Goal: Task Accomplishment & Management: Complete application form

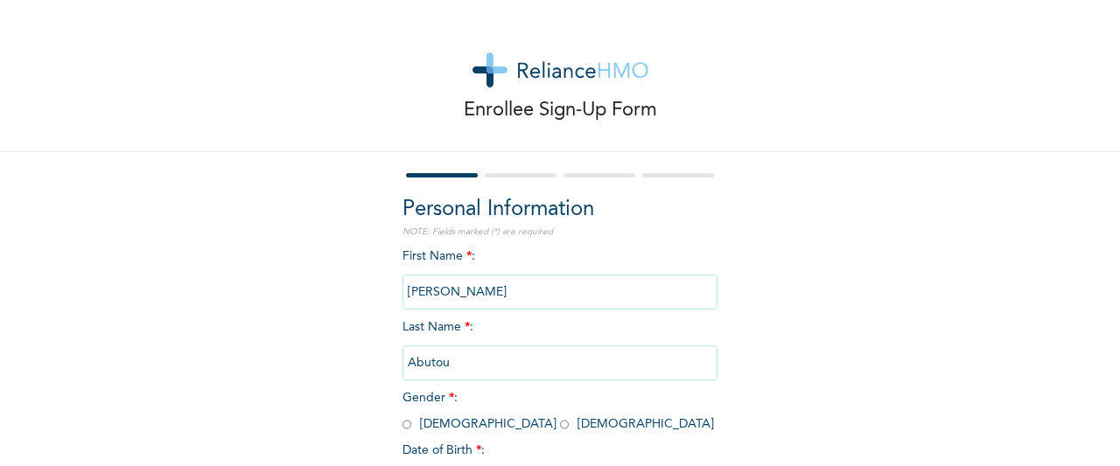
click at [450, 361] on input "Abutou" at bounding box center [559, 363] width 315 height 35
drag, startPoint x: 474, startPoint y: 371, endPoint x: 457, endPoint y: 371, distance: 17.5
click at [472, 371] on input "Abutou" at bounding box center [559, 363] width 315 height 35
click at [455, 368] on input "Abutou" at bounding box center [559, 363] width 315 height 35
click at [454, 367] on input "Abutou" at bounding box center [559, 363] width 315 height 35
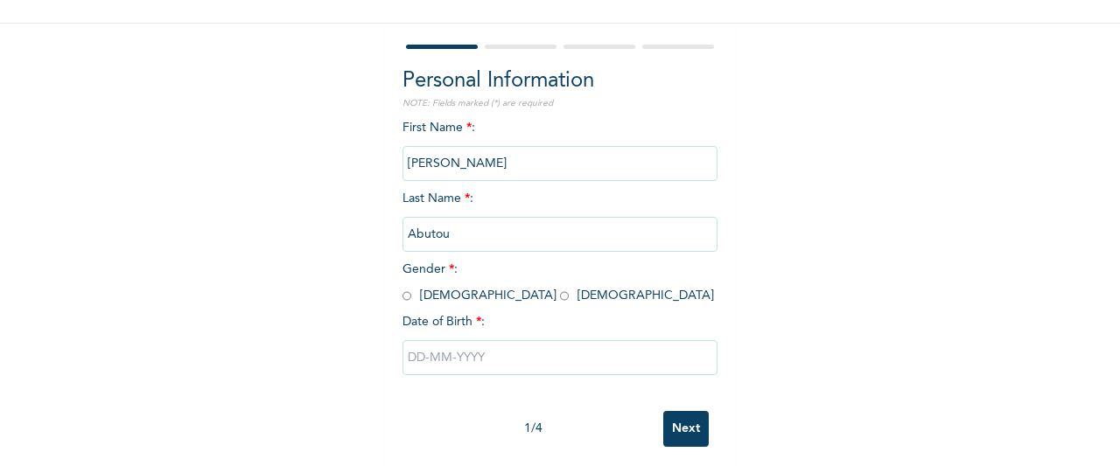
scroll to position [150, 0]
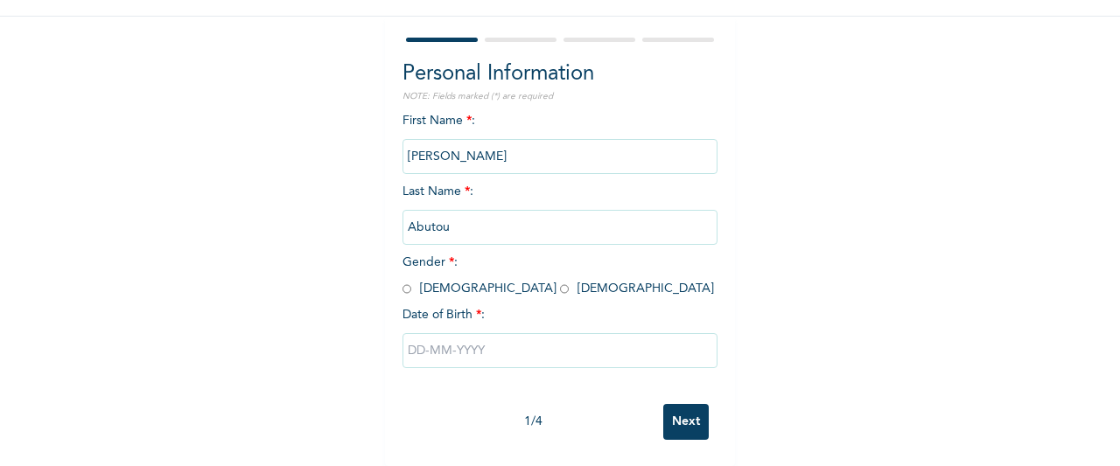
click at [560, 281] on input "radio" at bounding box center [564, 289] width 9 height 17
radio input "true"
drag, startPoint x: 457, startPoint y: 332, endPoint x: 582, endPoint y: 350, distance: 126.4
click at [457, 336] on input "text" at bounding box center [559, 350] width 315 height 35
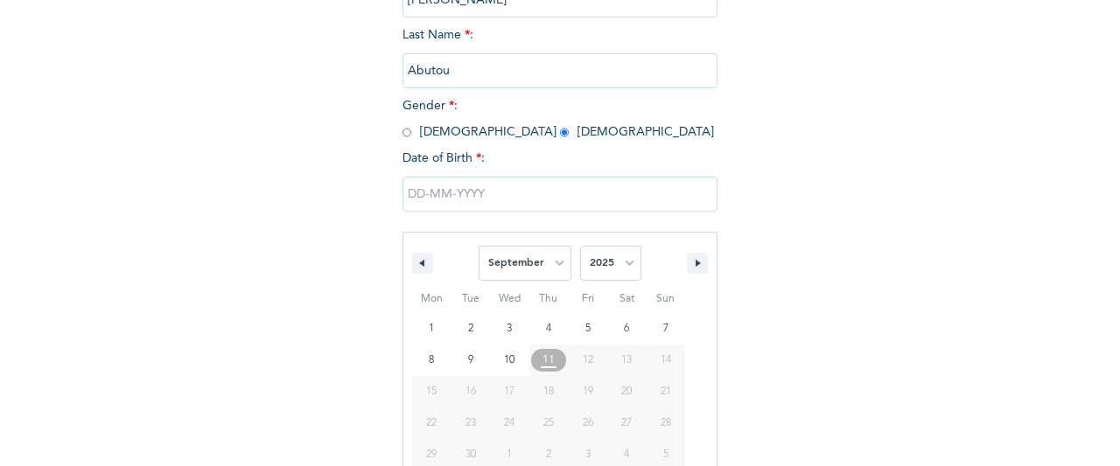
scroll to position [330, 0]
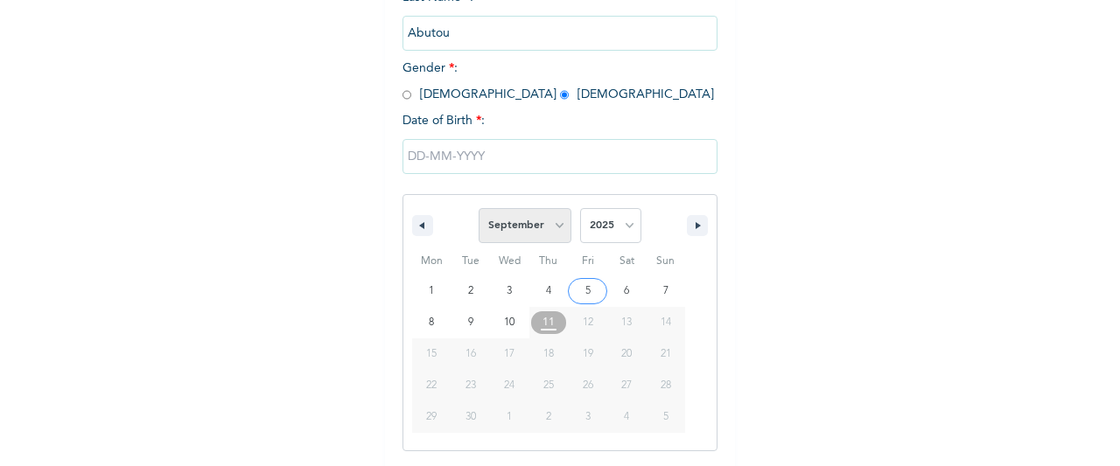
click at [555, 232] on select "January February March April May June July August September October November De…" at bounding box center [525, 225] width 93 height 35
select select "2"
click at [479, 210] on select "January February March April May June July August September October November De…" at bounding box center [525, 225] width 93 height 35
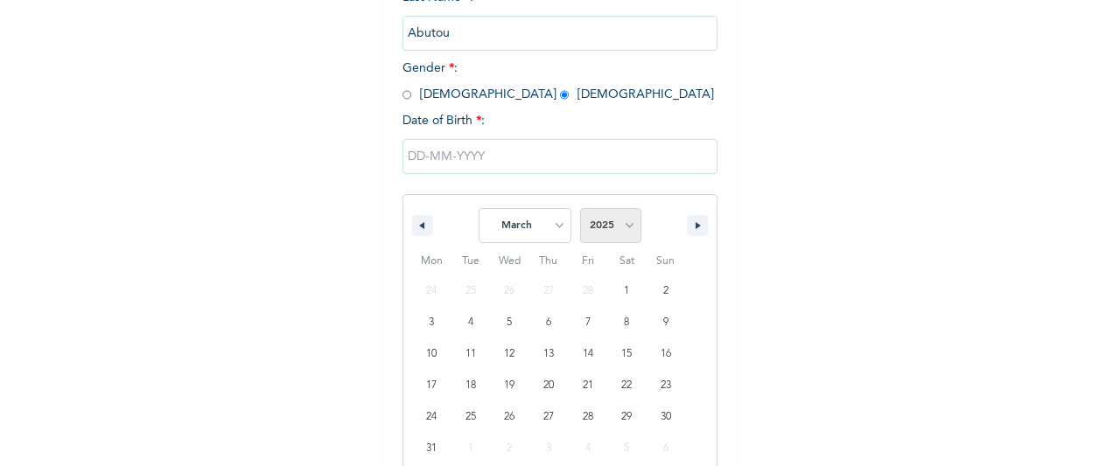
click at [624, 227] on select "2025 2024 2023 2022 2021 2020 2019 2018 2017 2016 2015 2014 2013 2012 2011 2010…" at bounding box center [610, 225] width 61 height 35
select select "1987"
click at [580, 210] on select "2025 2024 2023 2022 2021 2020 2019 2018 2017 2016 2015 2014 2013 2012 2011 2010…" at bounding box center [610, 225] width 61 height 35
type input "[DATE]"
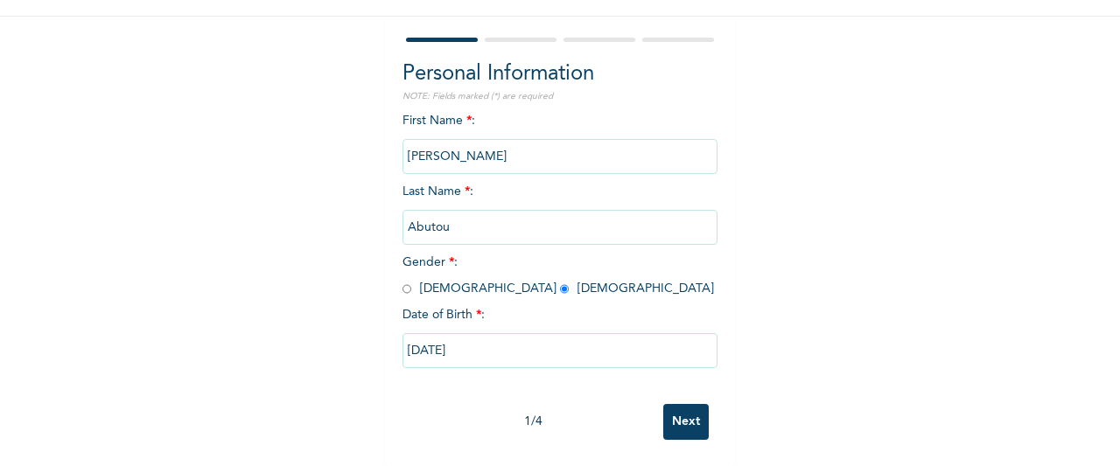
click at [679, 404] on input "Next" at bounding box center [685, 422] width 45 height 36
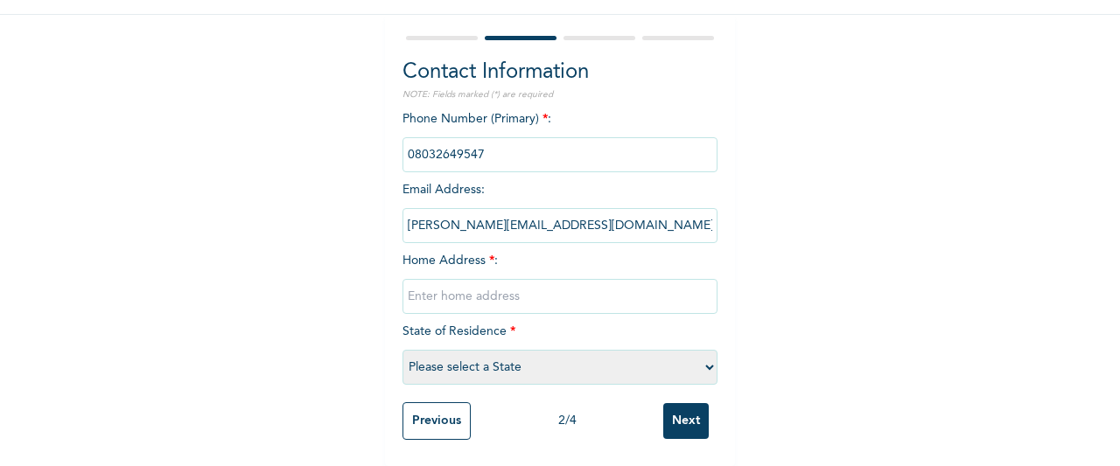
click at [474, 289] on input "text" at bounding box center [559, 296] width 315 height 35
type input "[STREET_ADDRESS]."
click at [698, 355] on select "Please select a State [PERSON_NAME] (FCT) [PERSON_NAME] Ibom [GEOGRAPHIC_DATA] …" at bounding box center [559, 367] width 315 height 35
click at [1023, 275] on div "Enrollee Sign-Up Form Contact Information NOTE: Fields marked (*) are required …" at bounding box center [560, 165] width 1120 height 604
click at [705, 356] on select "Please select a State [PERSON_NAME] (FCT) [PERSON_NAME] Ibom [GEOGRAPHIC_DATA] …" at bounding box center [559, 367] width 315 height 35
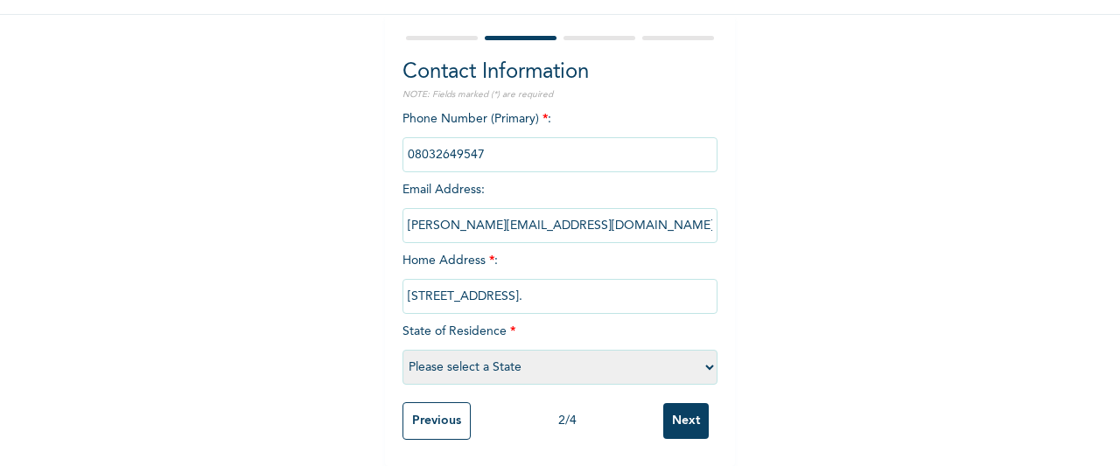
select select "25"
click at [402, 350] on select "Please select a State [PERSON_NAME] (FCT) [PERSON_NAME] Ibom [GEOGRAPHIC_DATA] …" at bounding box center [559, 367] width 315 height 35
click at [674, 409] on input "Next" at bounding box center [685, 421] width 45 height 36
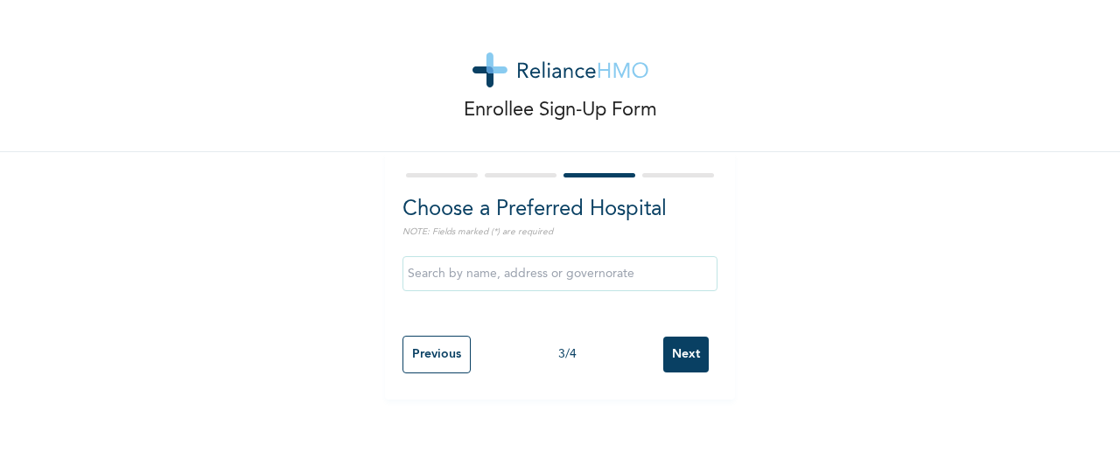
click at [672, 279] on input "text" at bounding box center [559, 273] width 315 height 35
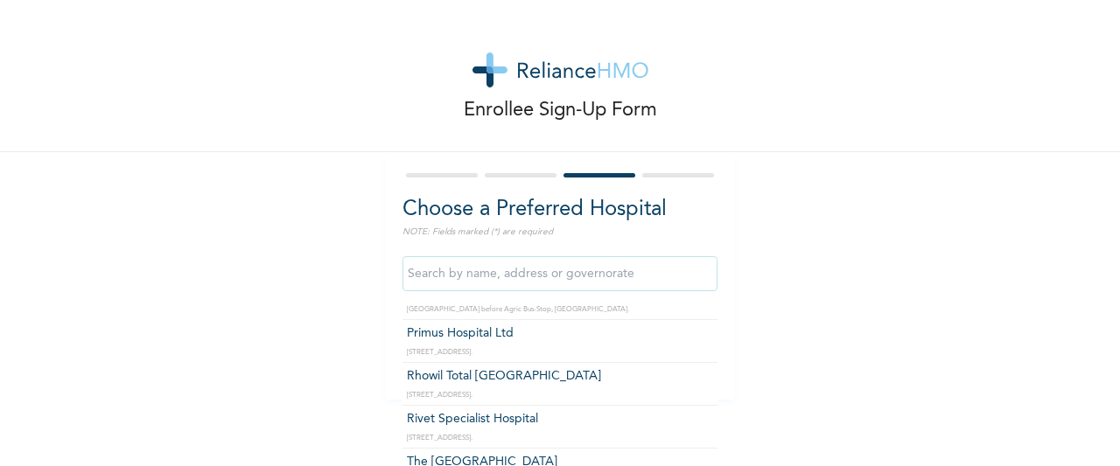
scroll to position [787, 0]
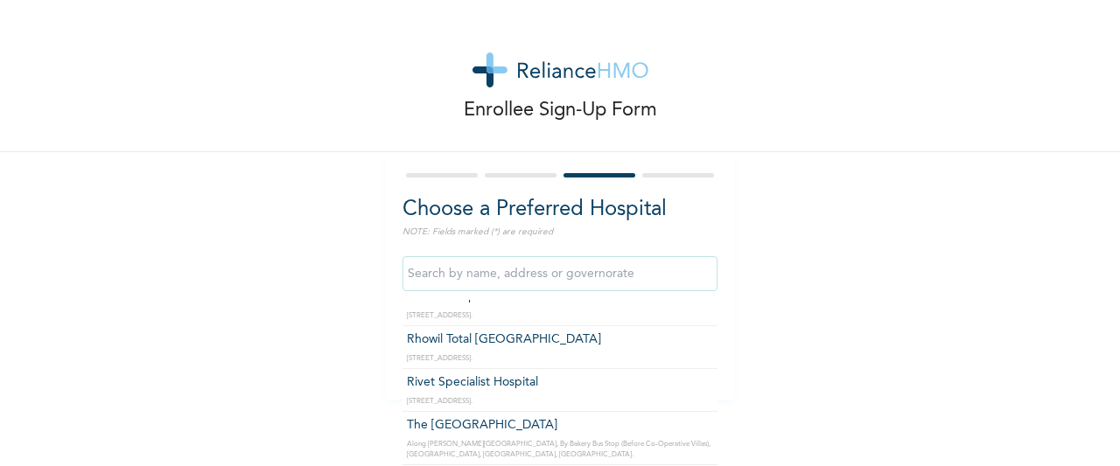
type input "Rivet Specialist Hospital"
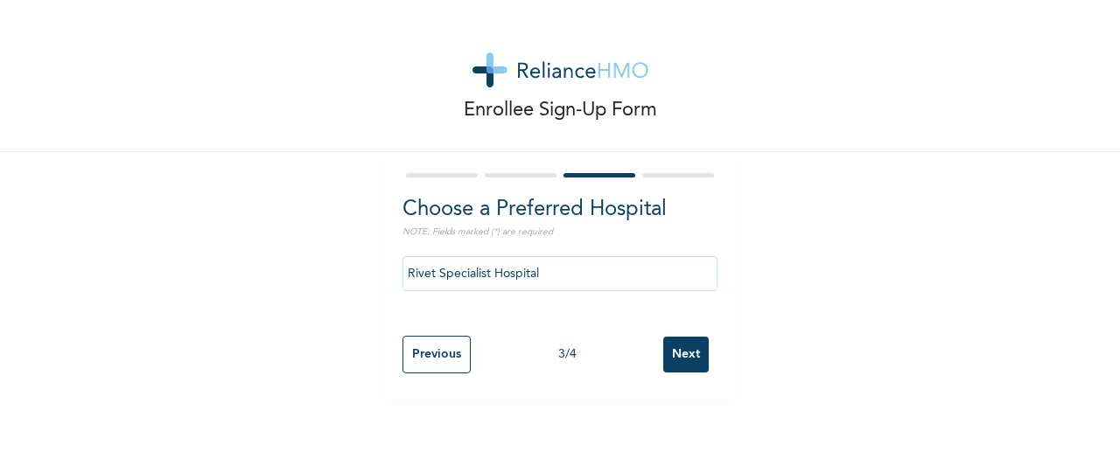
click at [695, 360] on input "Next" at bounding box center [685, 355] width 45 height 36
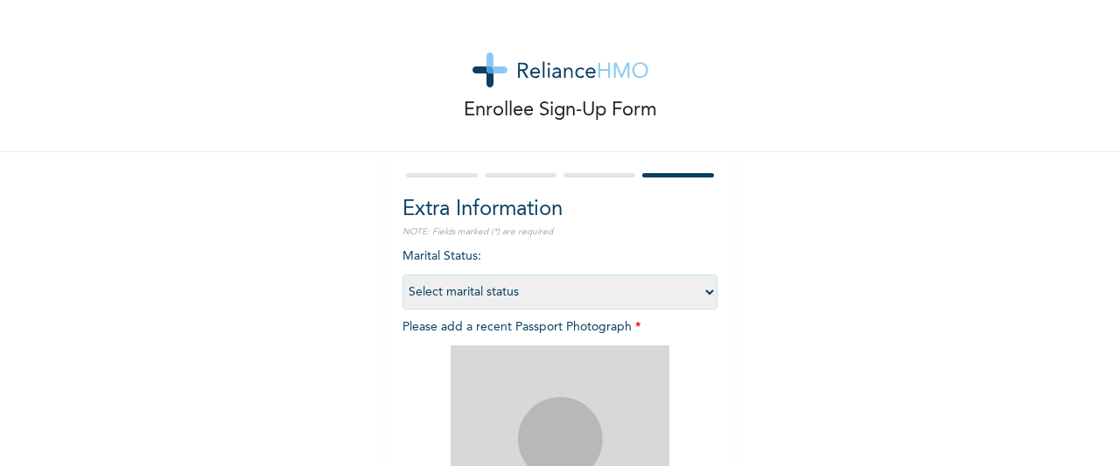
click at [702, 290] on select "Select marital status [DEMOGRAPHIC_DATA] Married [DEMOGRAPHIC_DATA] Widow/[DEMO…" at bounding box center [559, 292] width 315 height 35
select select "1"
click at [402, 275] on select "Select marital status [DEMOGRAPHIC_DATA] Married [DEMOGRAPHIC_DATA] Widow/[DEMO…" at bounding box center [559, 292] width 315 height 35
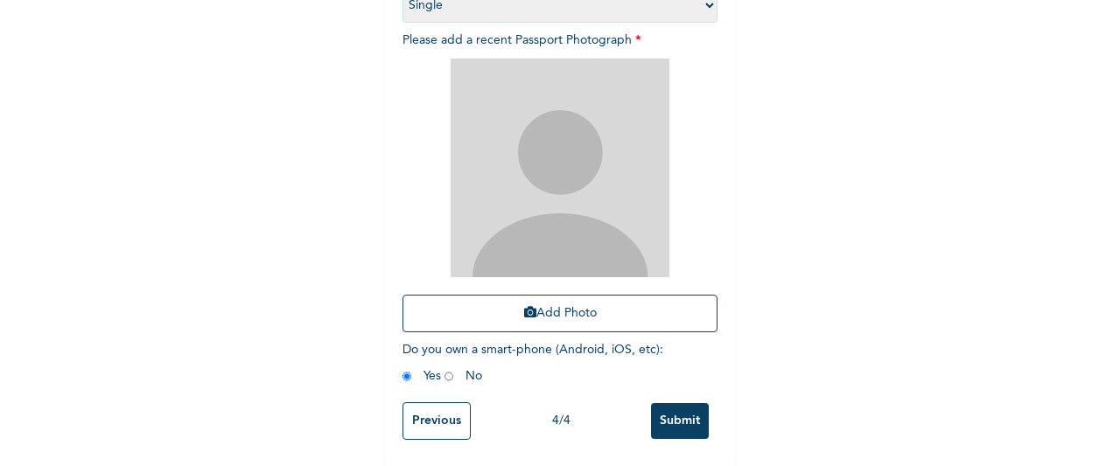
scroll to position [301, 0]
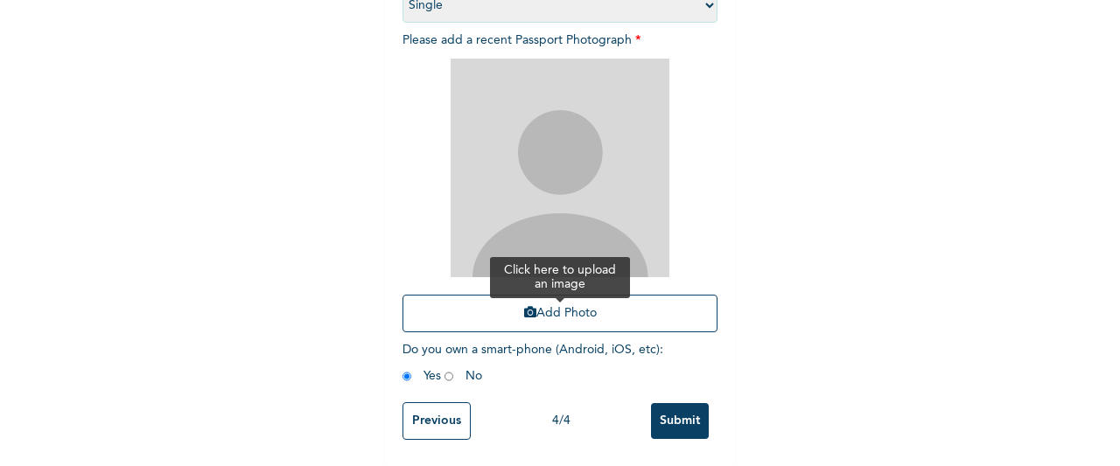
click at [574, 303] on button "Add Photo" at bounding box center [559, 314] width 315 height 38
click at [574, 295] on button "Add Photo" at bounding box center [559, 314] width 315 height 38
